Goal: Find specific page/section: Find specific page/section

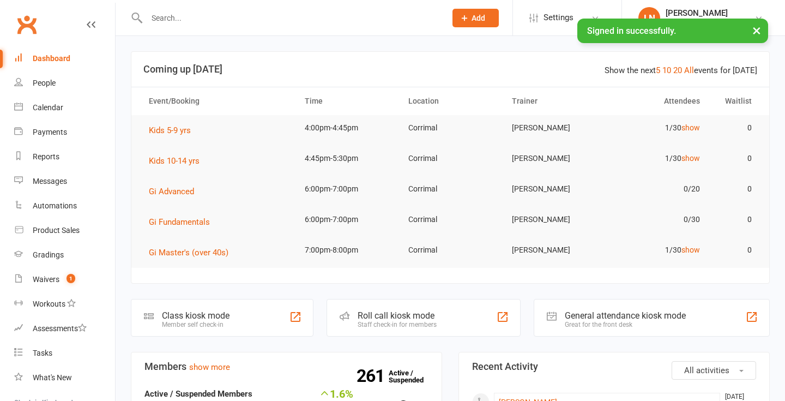
click at [173, 19] on input "text" at bounding box center [290, 17] width 295 height 15
click at [696, 128] on link "show" at bounding box center [691, 127] width 19 height 9
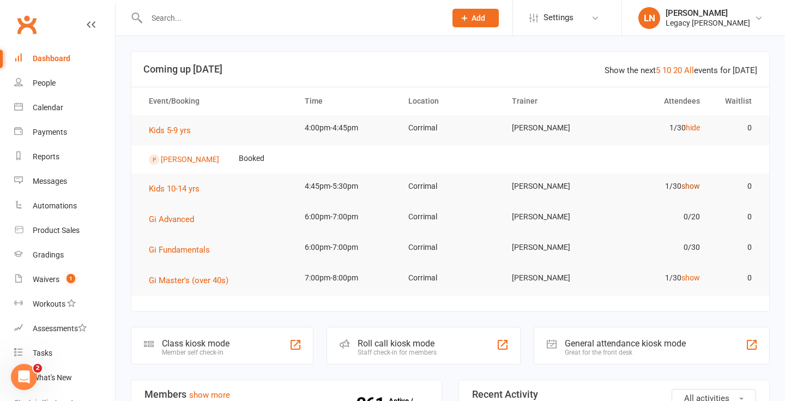
click at [696, 185] on link "show" at bounding box center [691, 186] width 19 height 9
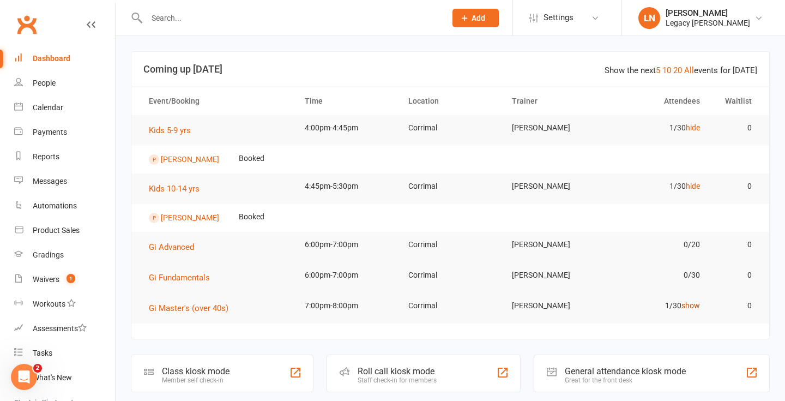
click at [688, 307] on link "show" at bounding box center [691, 305] width 19 height 9
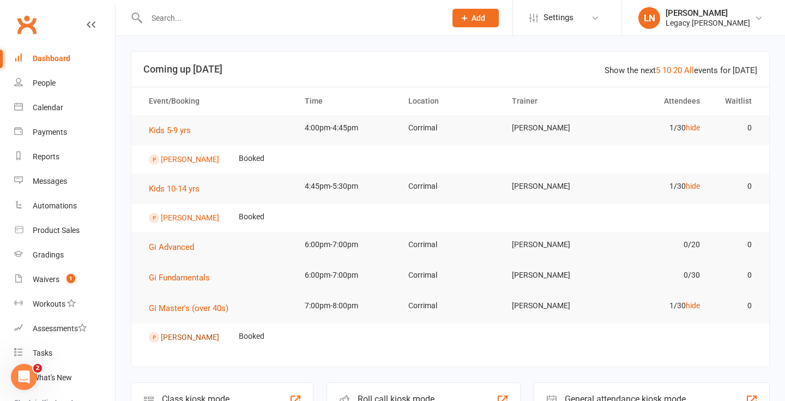
click at [193, 335] on link "[PERSON_NAME]" at bounding box center [190, 337] width 58 height 9
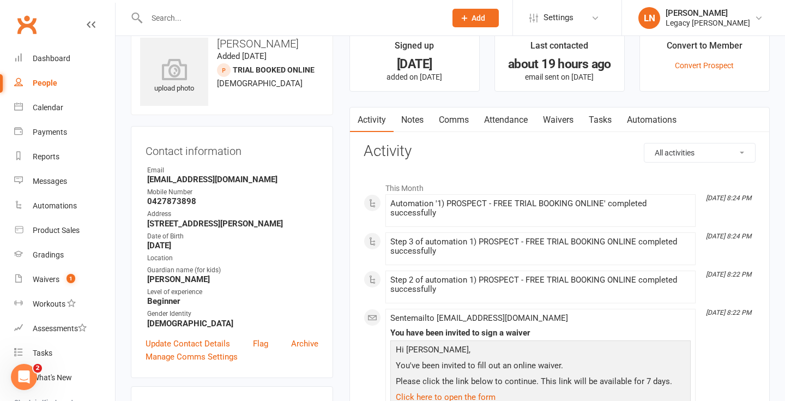
scroll to position [29, 0]
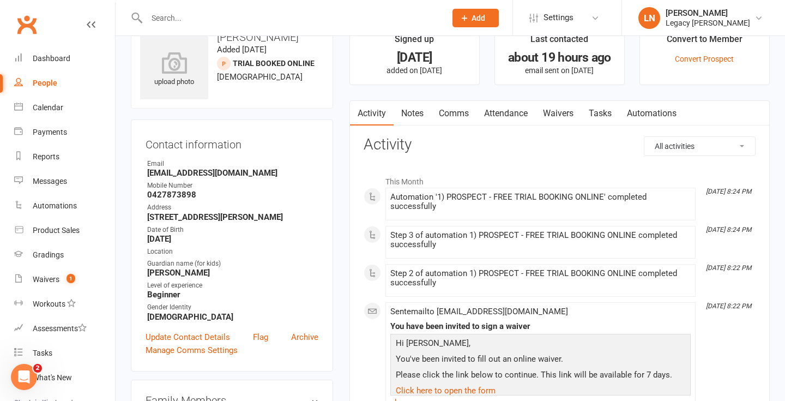
click at [40, 85] on div "People" at bounding box center [45, 83] width 25 height 9
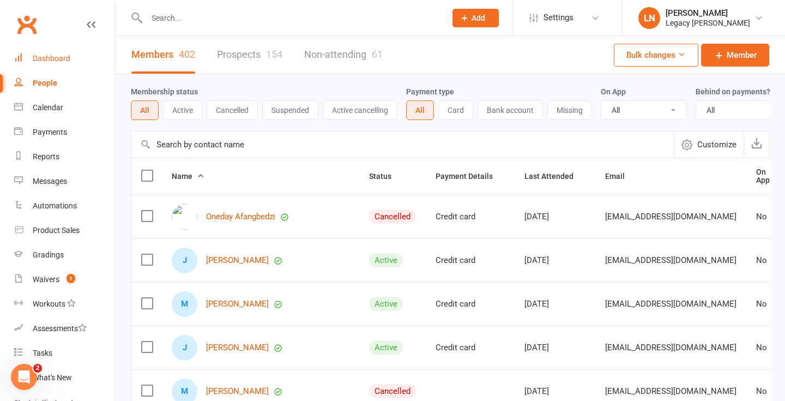
click at [47, 55] on div "Dashboard" at bounding box center [52, 58] width 38 height 9
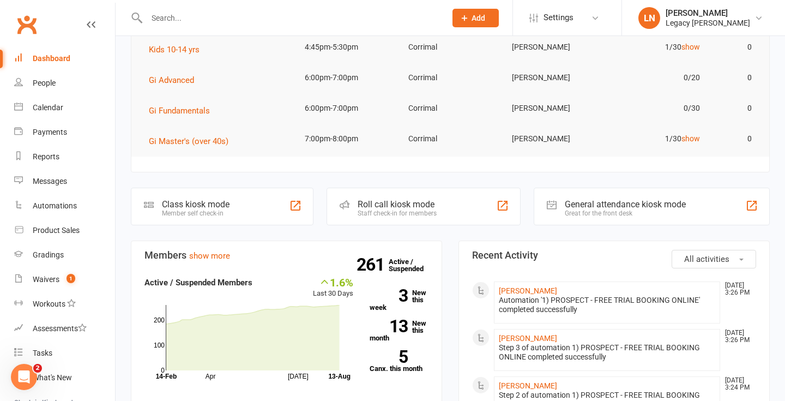
scroll to position [112, 0]
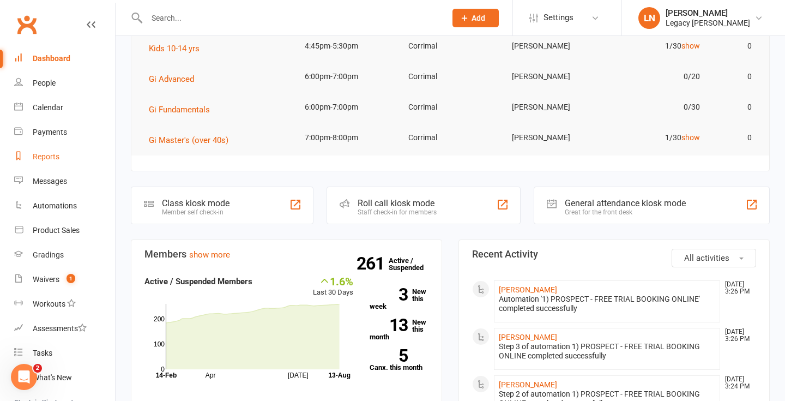
click at [38, 159] on div "Reports" at bounding box center [46, 156] width 27 height 9
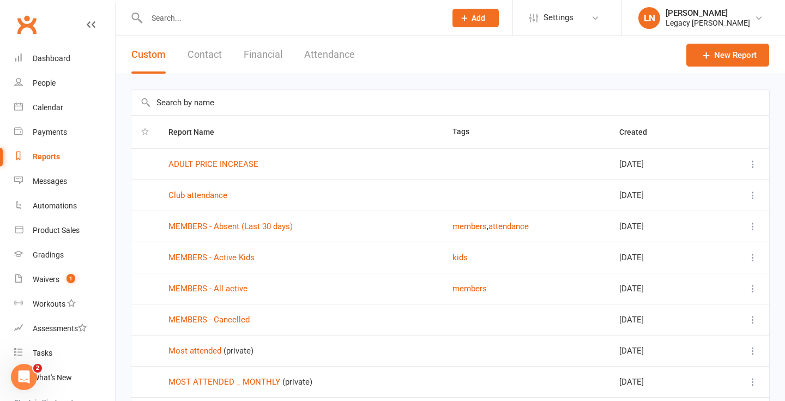
scroll to position [143, 0]
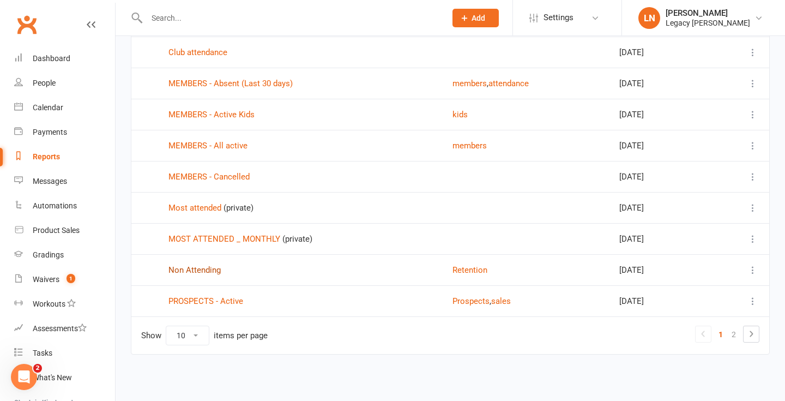
click at [199, 271] on link "Non Attending" at bounding box center [195, 270] width 52 height 10
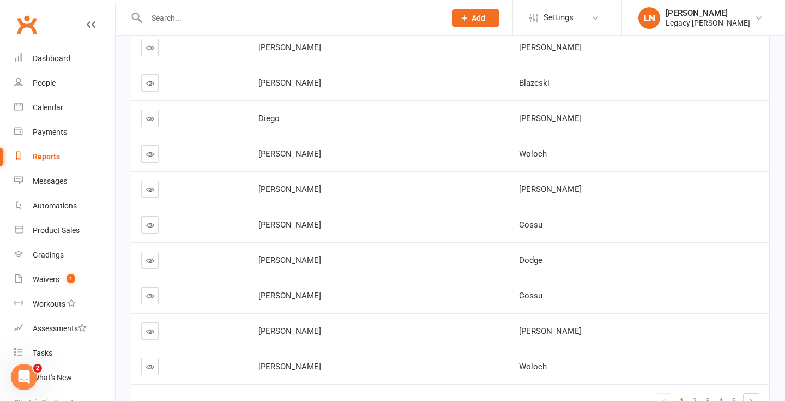
scroll to position [257, 0]
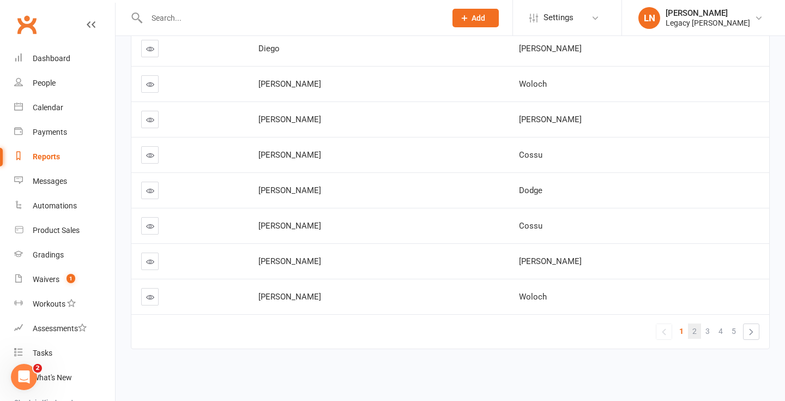
click at [694, 335] on span "2" at bounding box center [695, 330] width 4 height 15
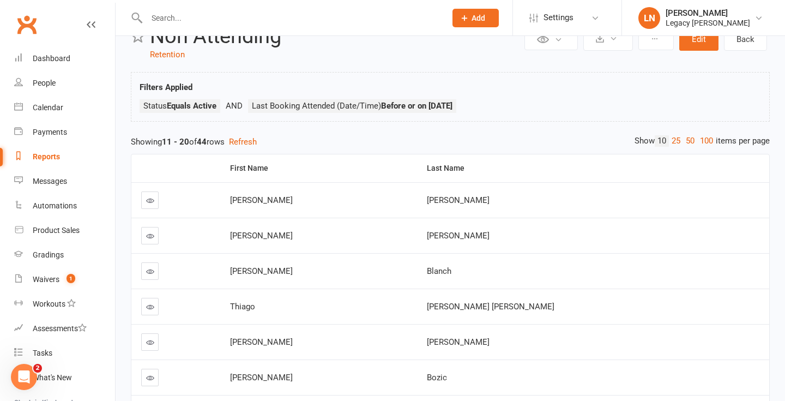
scroll to position [0, 0]
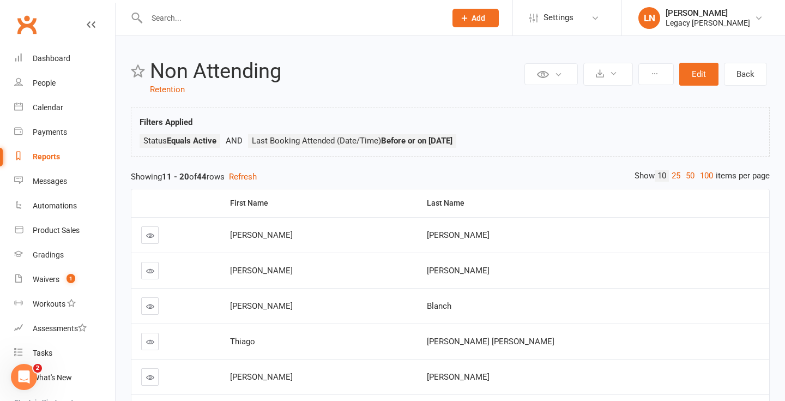
click at [230, 19] on input "text" at bounding box center [290, 17] width 295 height 15
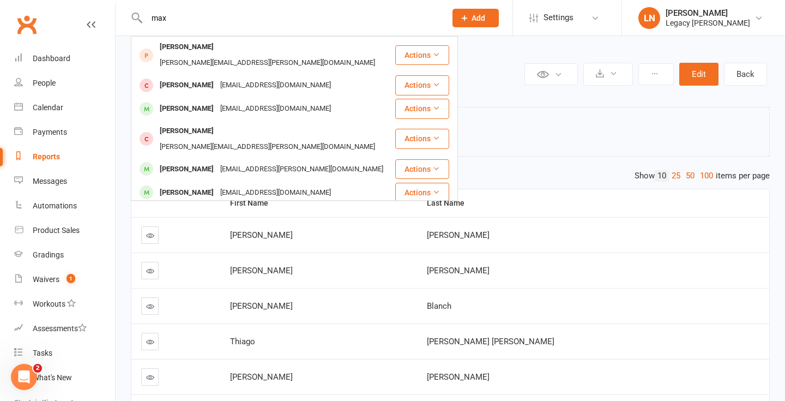
type input "max"
click at [217, 208] on div "[EMAIL_ADDRESS][DOMAIN_NAME]" at bounding box center [275, 216] width 117 height 16
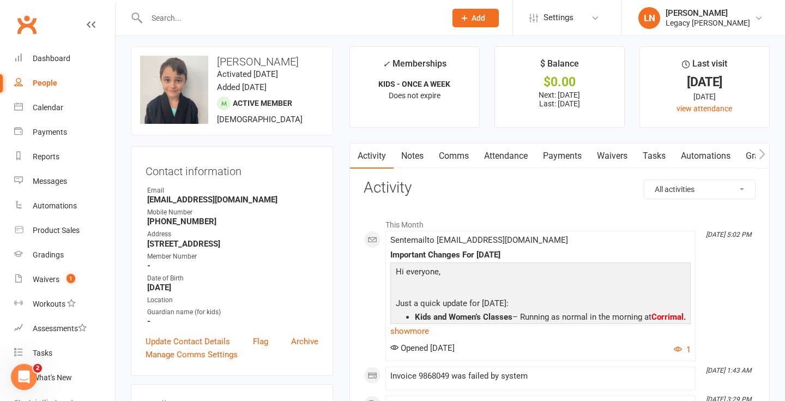
scroll to position [3, 0]
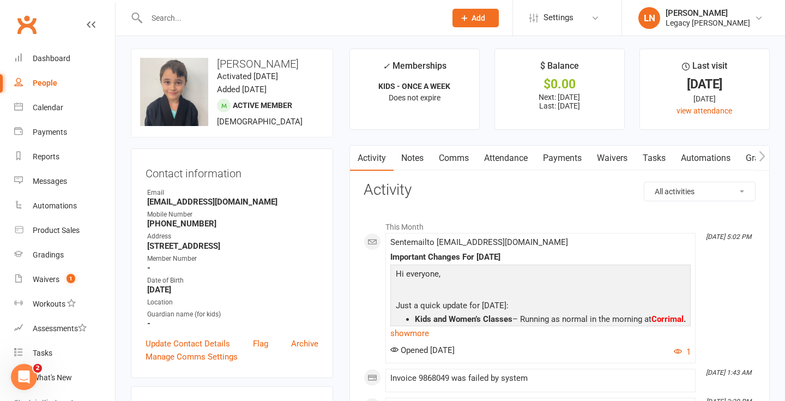
click at [191, 23] on input "text" at bounding box center [290, 17] width 295 height 15
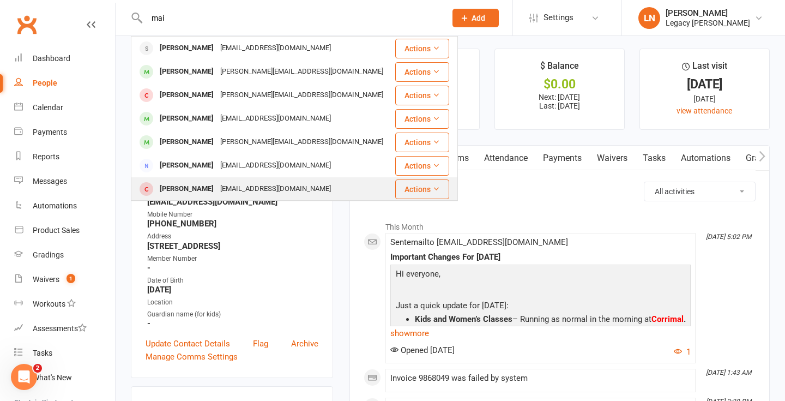
type input "mai"
click at [193, 186] on div "[PERSON_NAME]" at bounding box center [187, 189] width 61 height 16
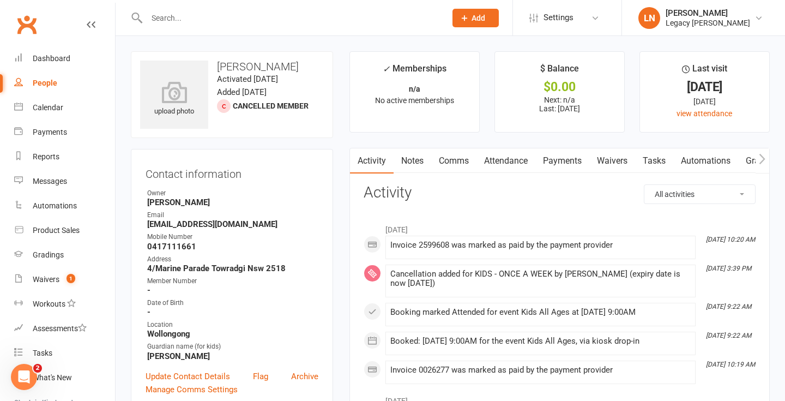
click at [262, 30] on div at bounding box center [285, 17] width 308 height 35
click at [249, 21] on input "text" at bounding box center [290, 17] width 295 height 15
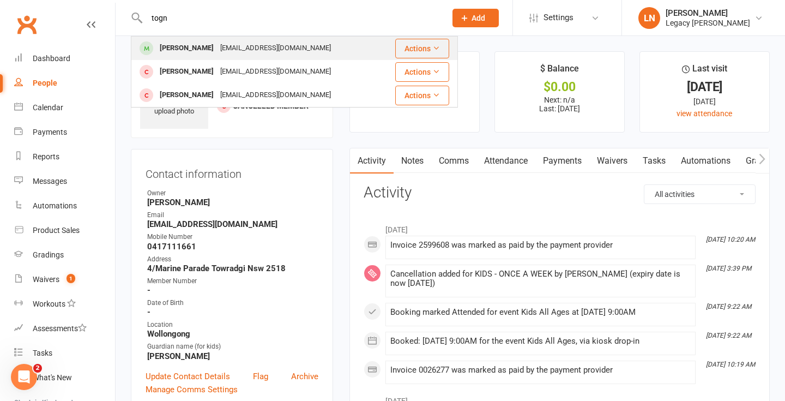
type input "togn"
click at [174, 47] on div "[PERSON_NAME]" at bounding box center [187, 48] width 61 height 16
